Goal: Task Accomplishment & Management: Use online tool/utility

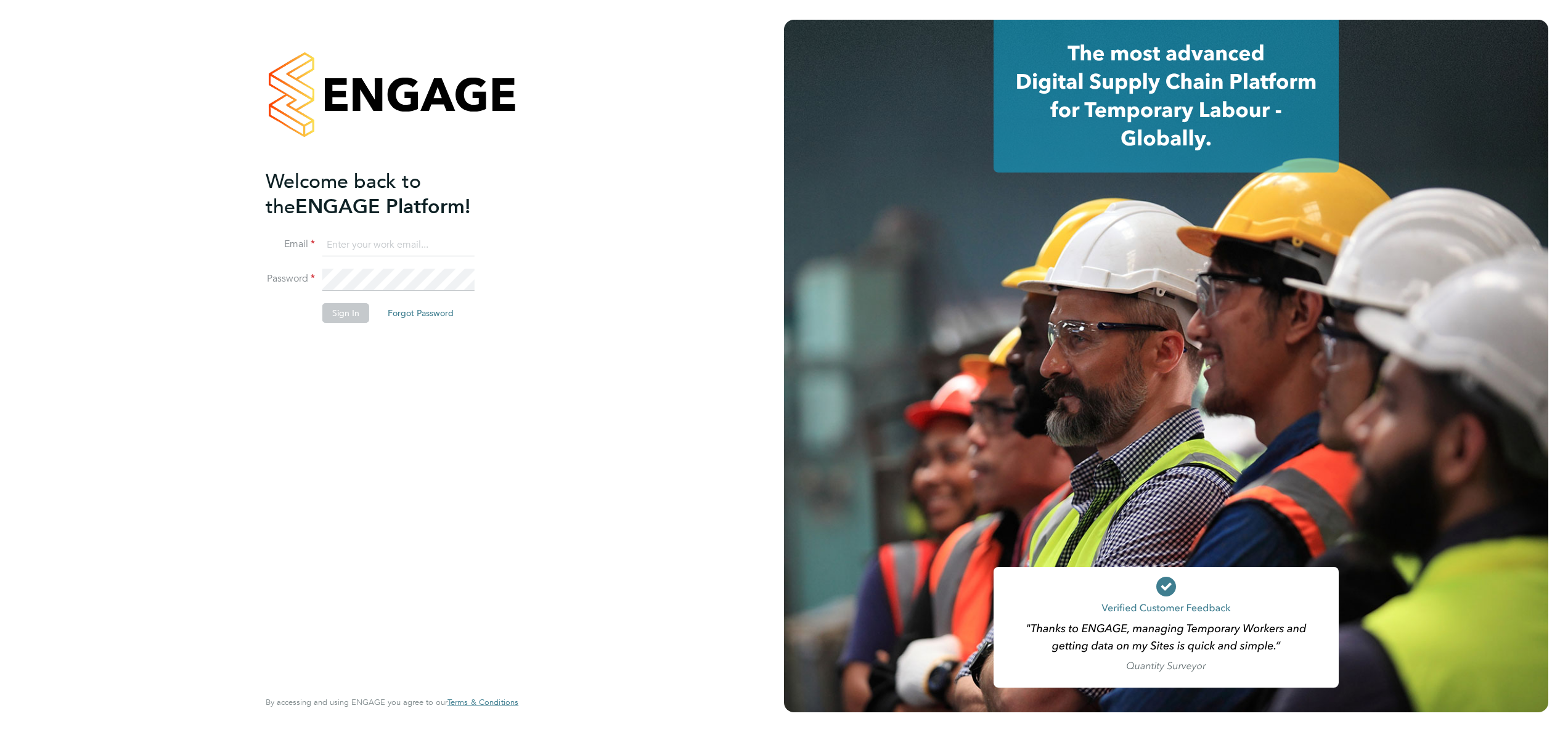
type input "[EMAIL_ADDRESS][DOMAIN_NAME]"
click at [353, 309] on button "Sign In" at bounding box center [345, 313] width 47 height 20
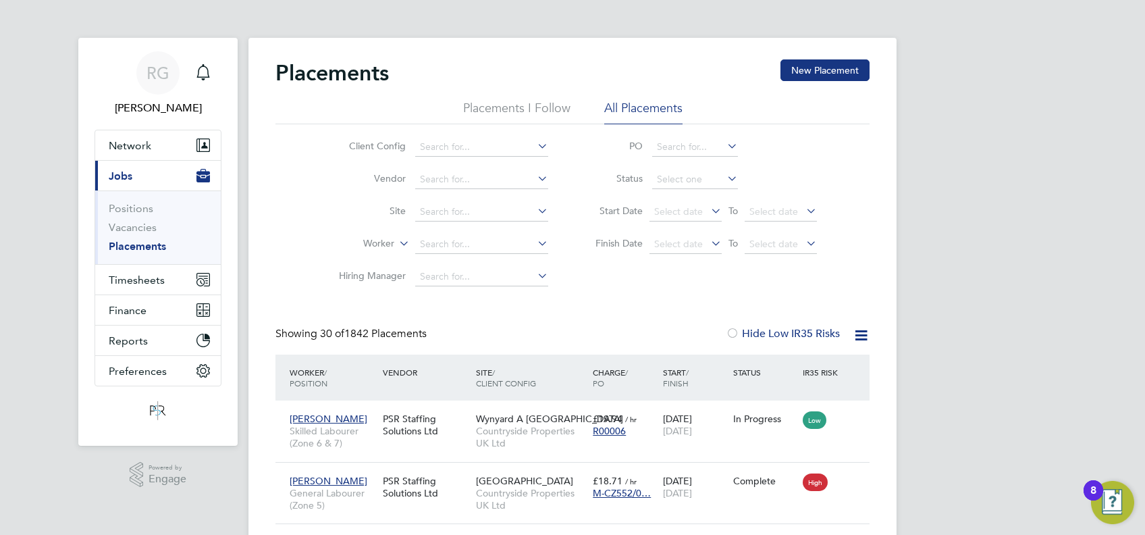
drag, startPoint x: 1594, startPoint y: 0, endPoint x: 1114, endPoint y: 163, distance: 507.0
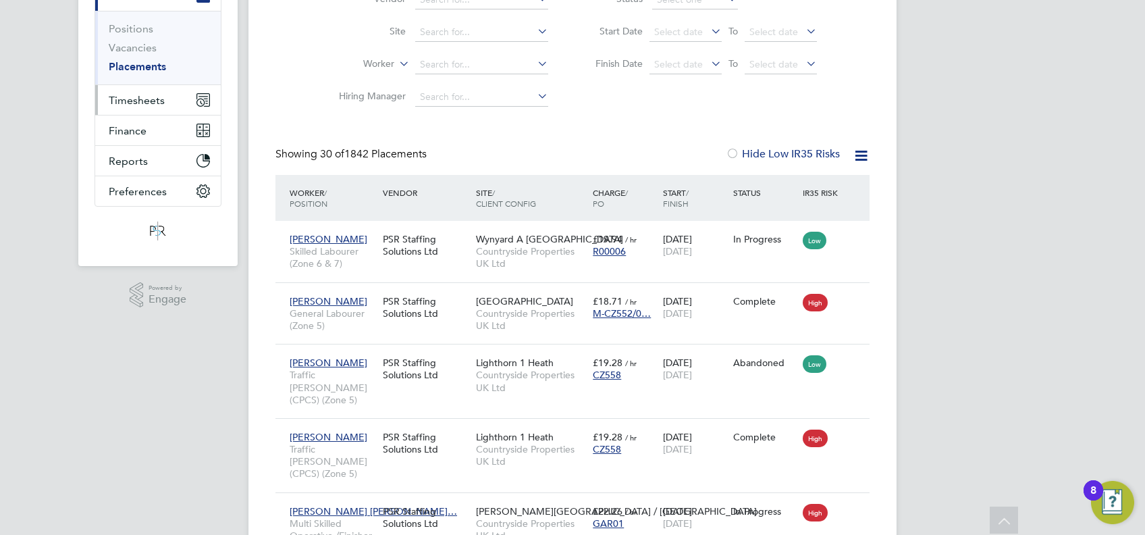
click at [135, 103] on span "Timesheets" at bounding box center [137, 100] width 56 height 13
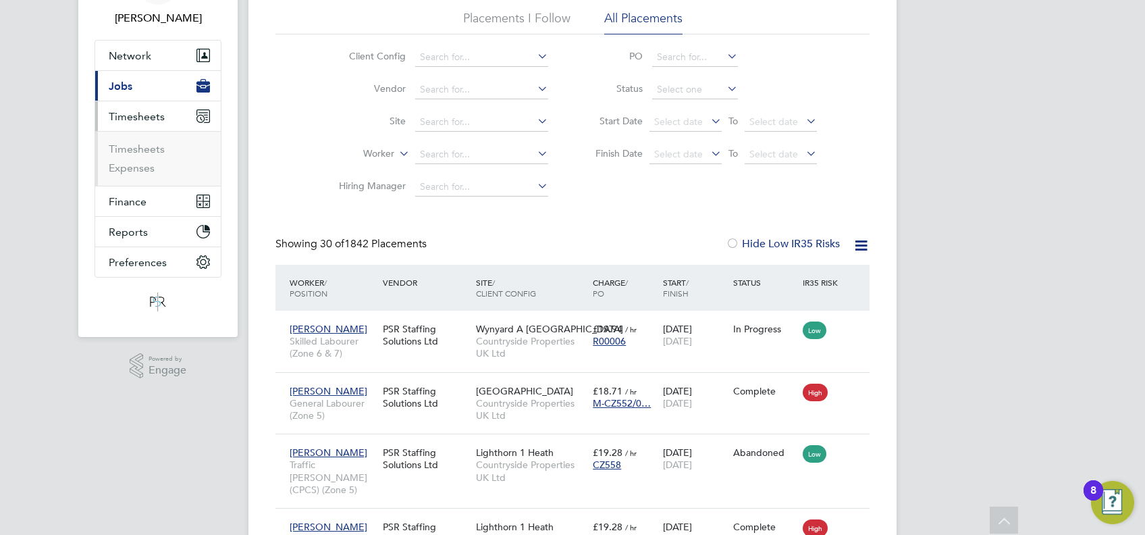
click at [130, 115] on span "Timesheets" at bounding box center [137, 116] width 56 height 13
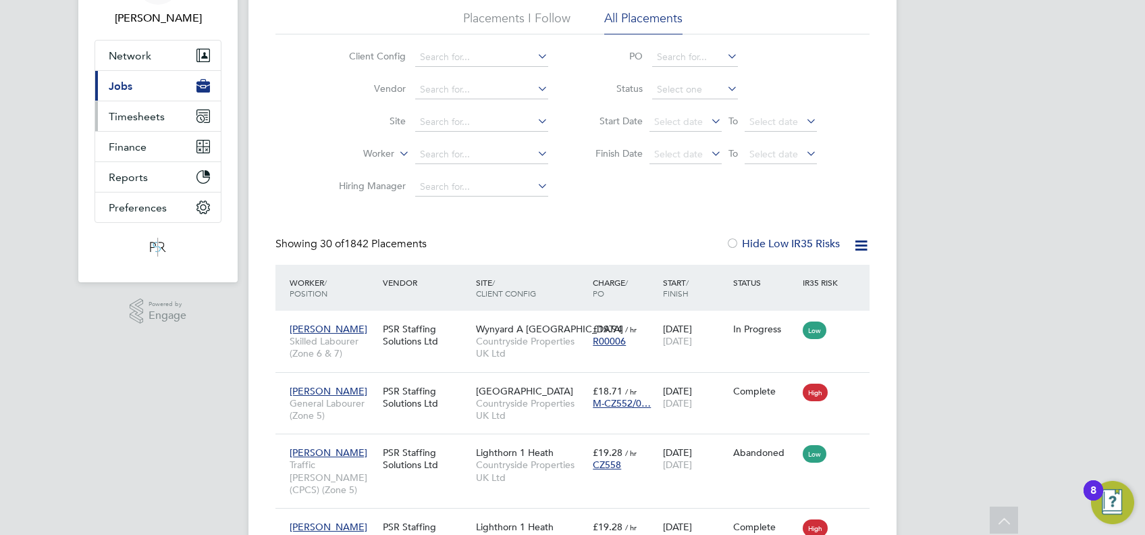
click at [130, 115] on span "Timesheets" at bounding box center [137, 116] width 56 height 13
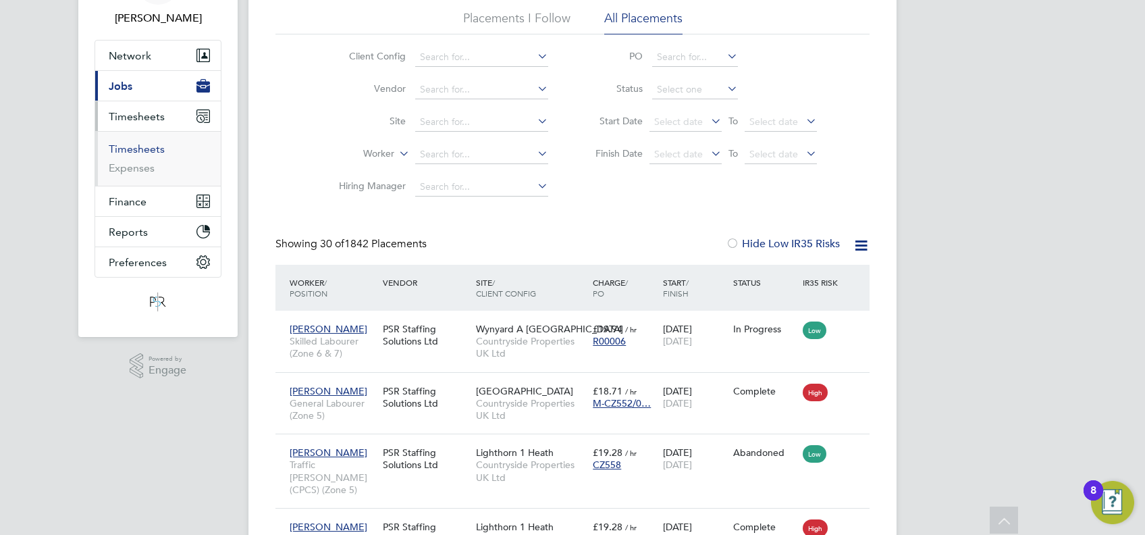
click at [136, 149] on link "Timesheets" at bounding box center [137, 148] width 56 height 13
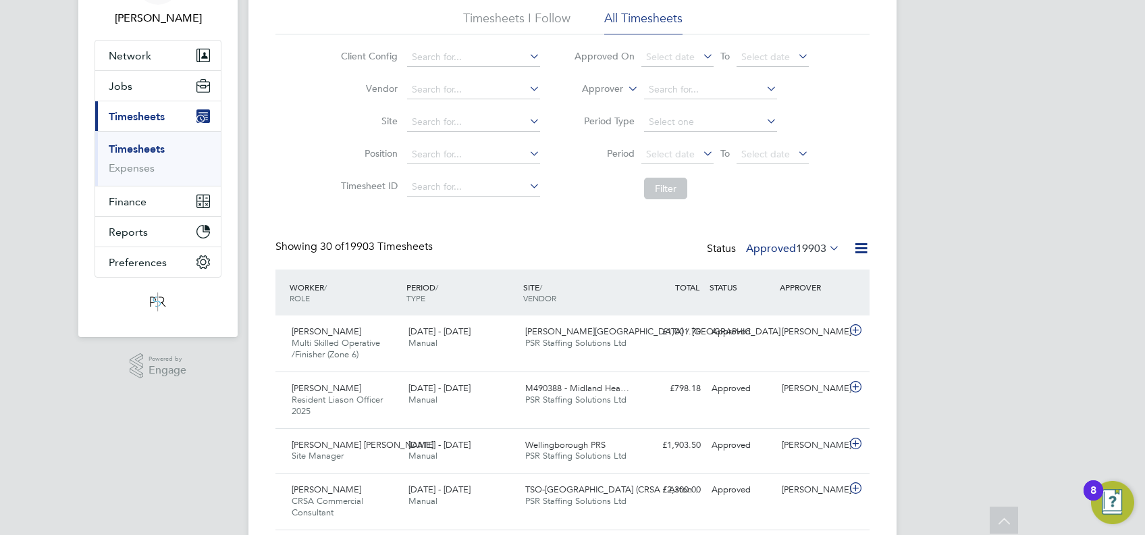
click at [863, 245] on icon at bounding box center [861, 248] width 17 height 17
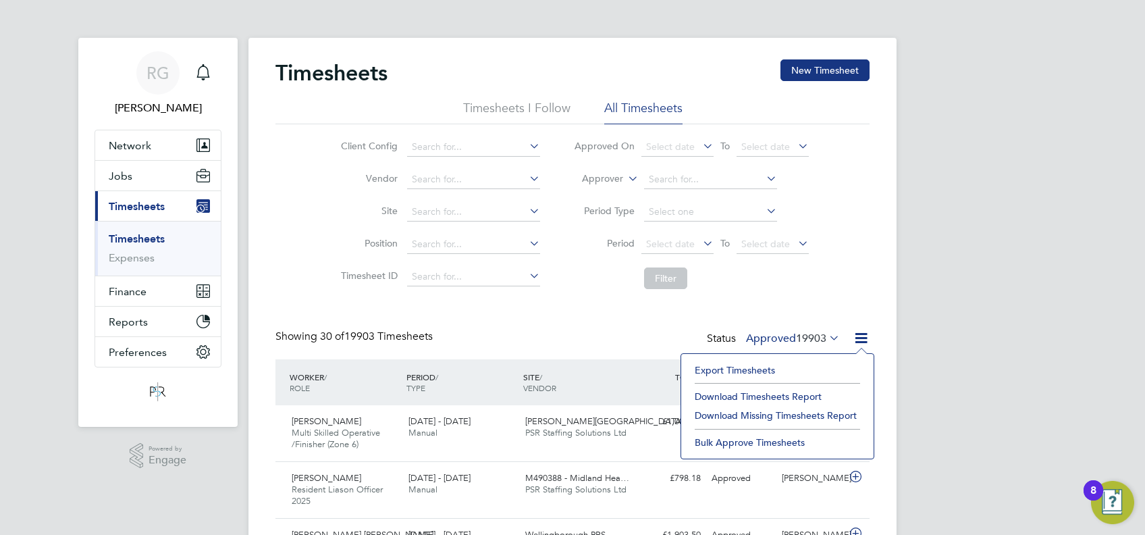
click at [618, 86] on div "Timesheets New Timesheet" at bounding box center [572, 79] width 594 height 41
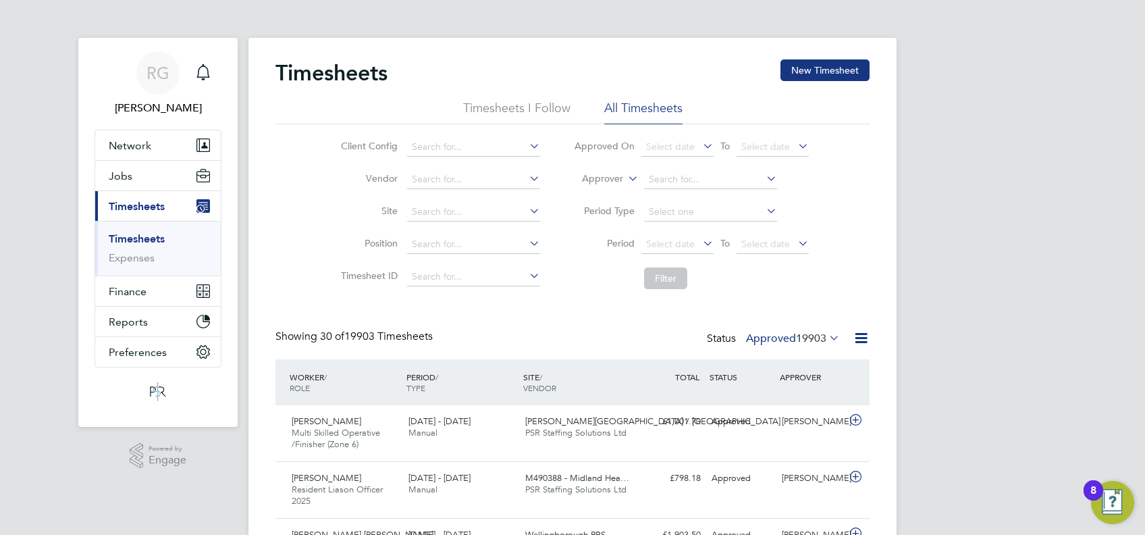
click at [605, 179] on label "Approver" at bounding box center [592, 179] width 61 height 14
click at [600, 193] on li "Worker" at bounding box center [590, 195] width 66 height 18
click at [676, 171] on input at bounding box center [710, 179] width 133 height 19
click at [713, 239] on li "Robert Broadhurst" at bounding box center [728, 234] width 171 height 18
type input "Robert Broadhurst"
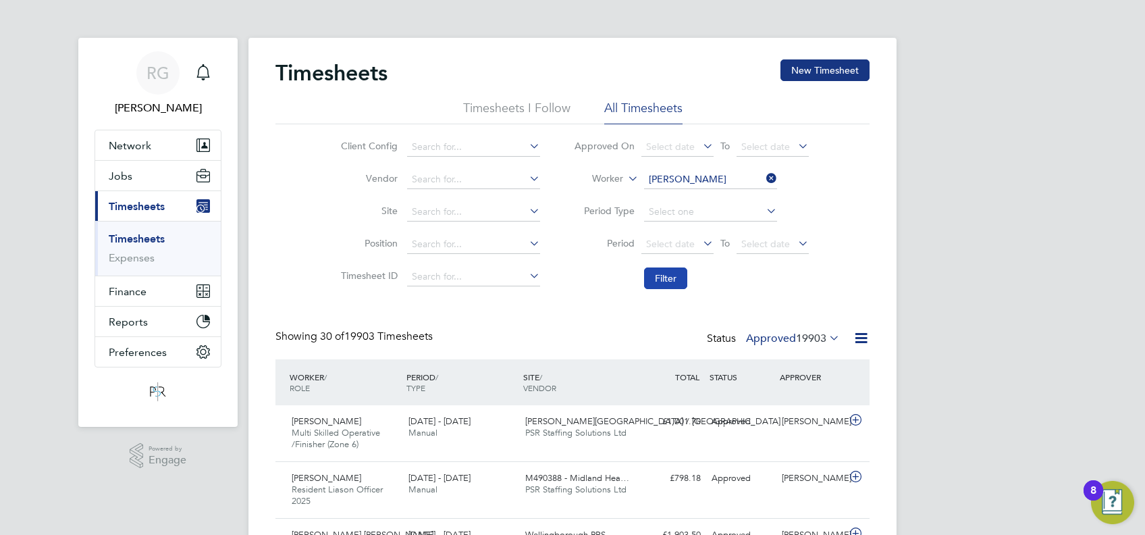
click at [658, 273] on button "Filter" at bounding box center [665, 278] width 43 height 22
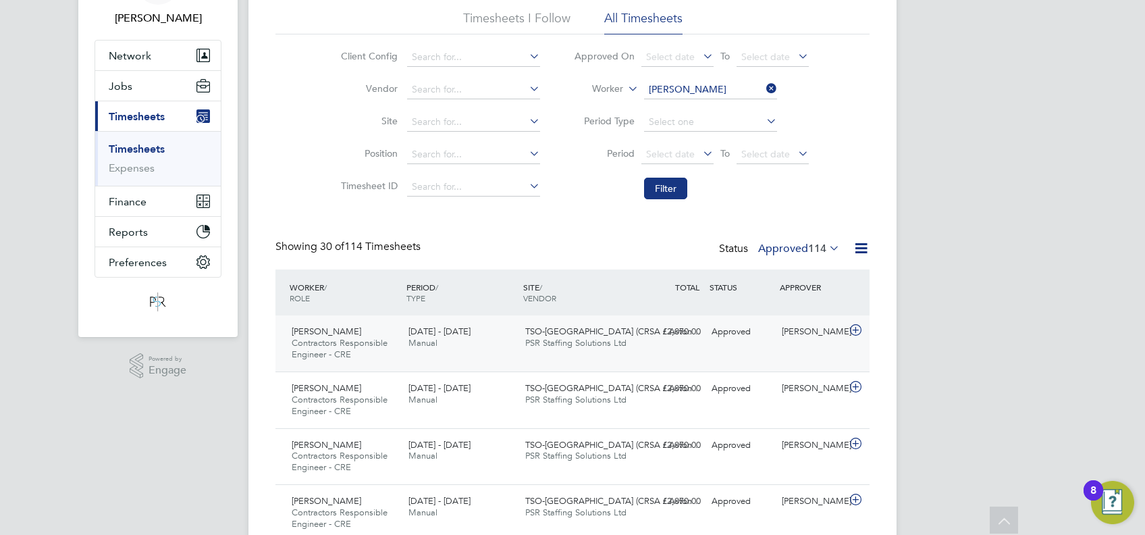
click at [459, 346] on div "20 - 26 Sep 2025 Manual" at bounding box center [461, 338] width 117 height 34
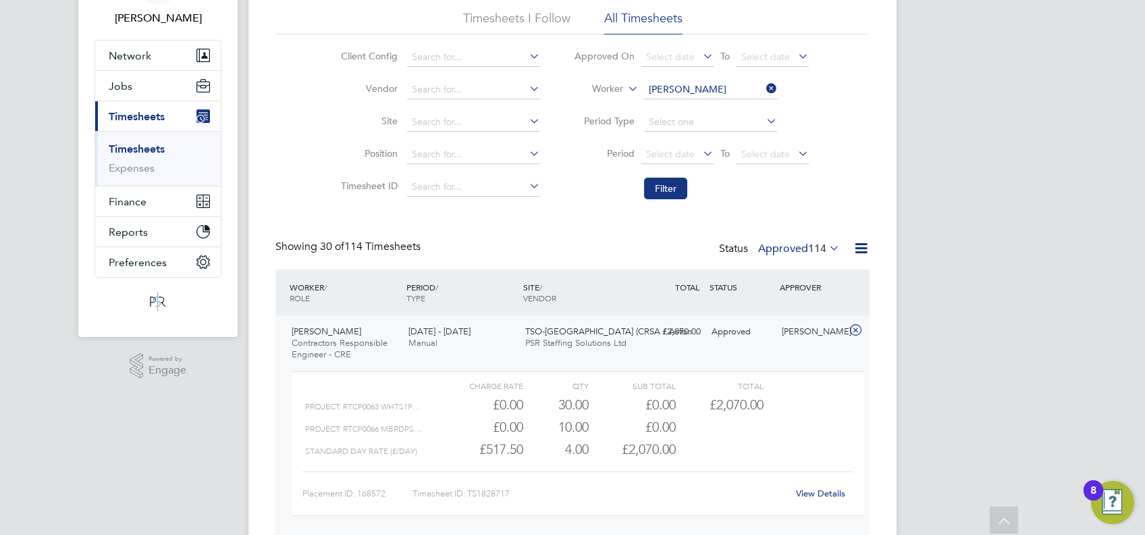
click at [800, 489] on link "View Details" at bounding box center [820, 492] width 49 height 11
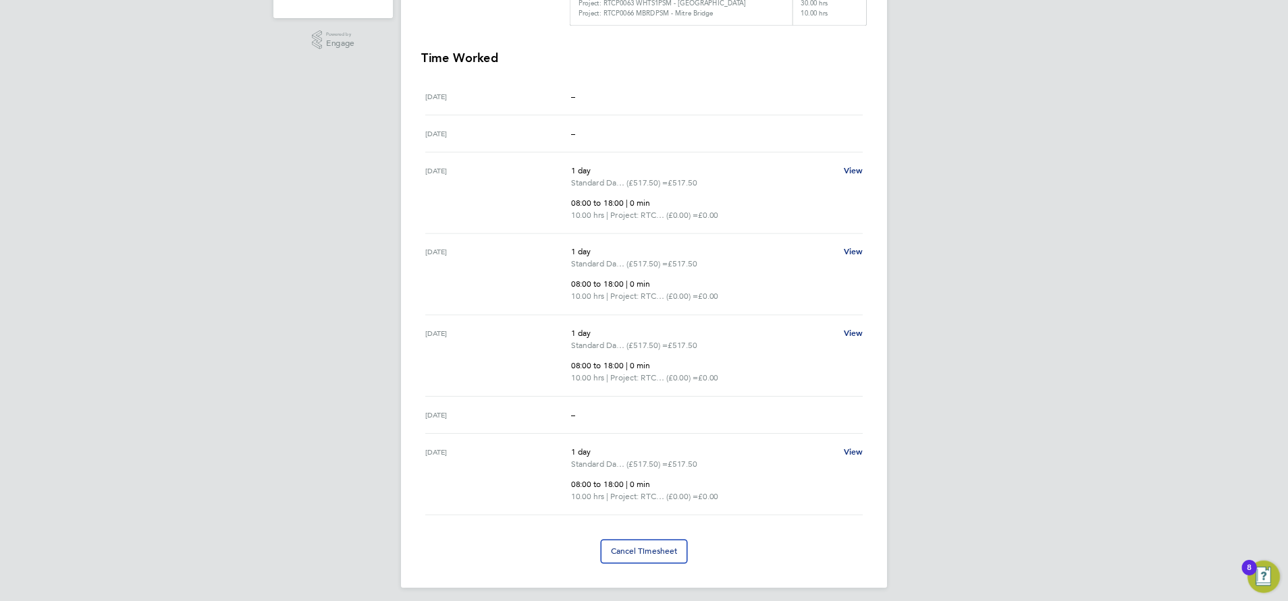
scroll to position [14, 0]
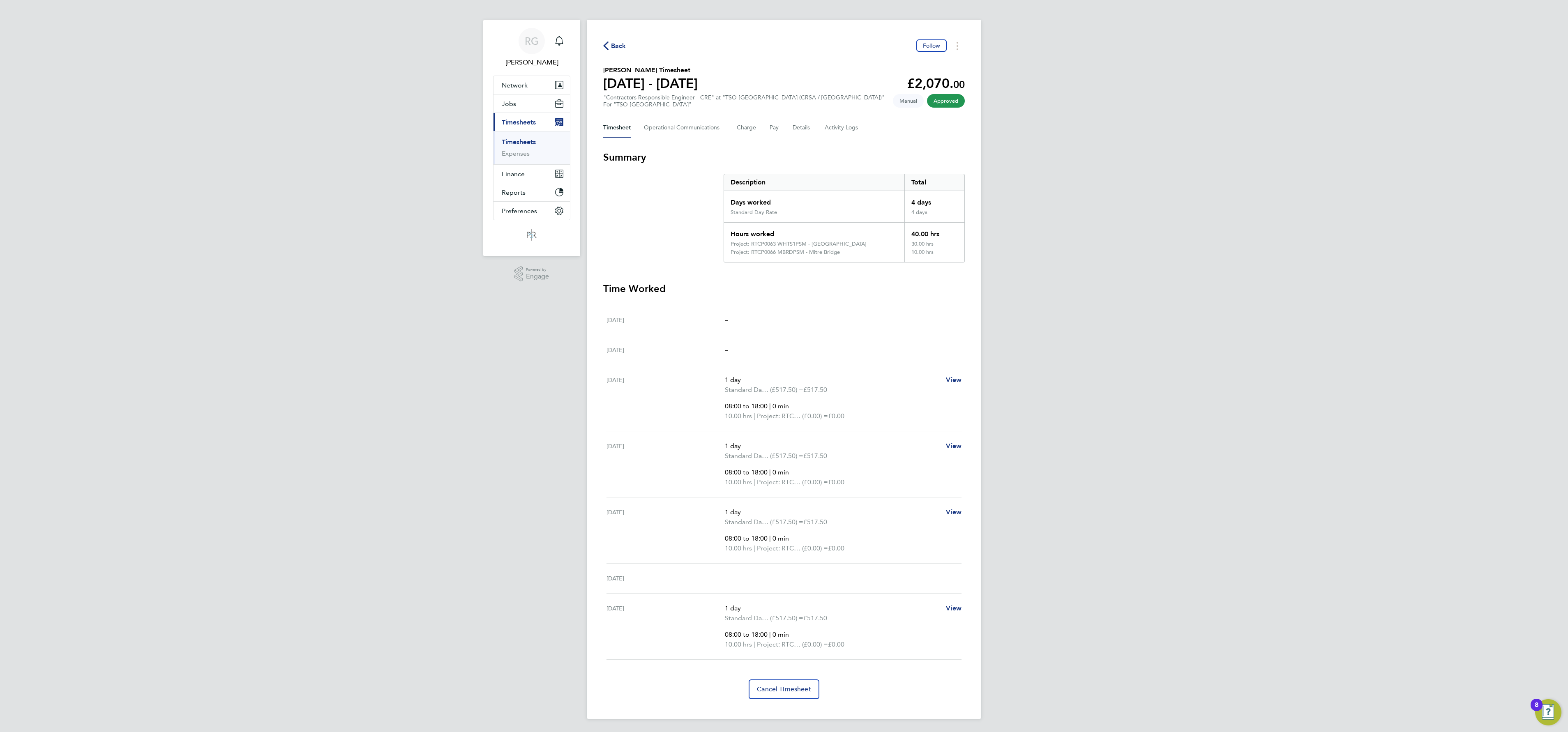
drag, startPoint x: 696, startPoint y: 0, endPoint x: 1557, endPoint y: 209, distance: 886.0
click at [696, 209] on div "RG Raluca Gavris Notifications Applications: Network Team Members Businesses Si…" at bounding box center [784, 364] width 1568 height 735
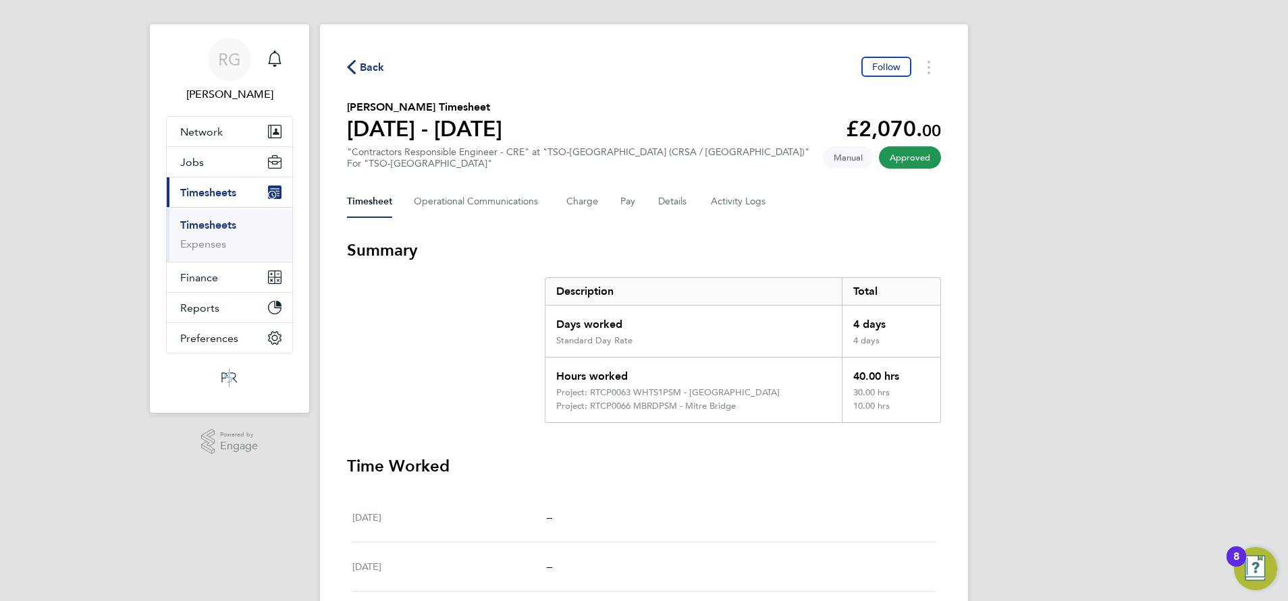
drag, startPoint x: 2405, startPoint y: 0, endPoint x: 669, endPoint y: 543, distance: 1818.6
click at [669, 534] on div "Sun 21 Sep –" at bounding box center [643, 567] width 583 height 49
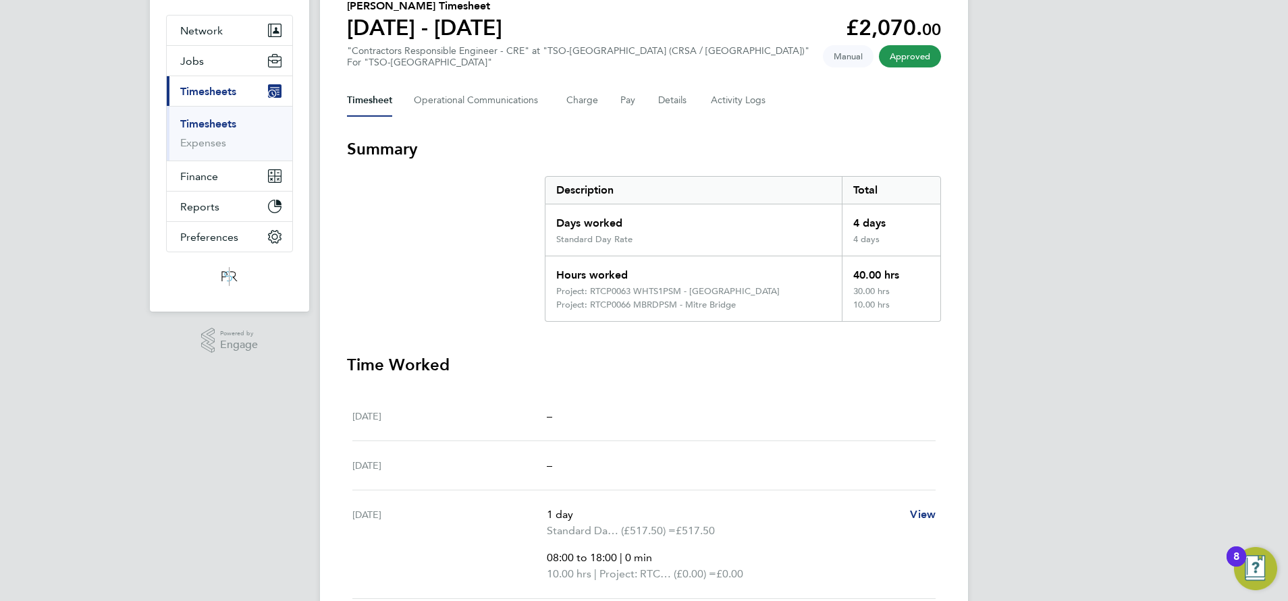
scroll to position [0, 0]
